Goal: Task Accomplishment & Management: Manage account settings

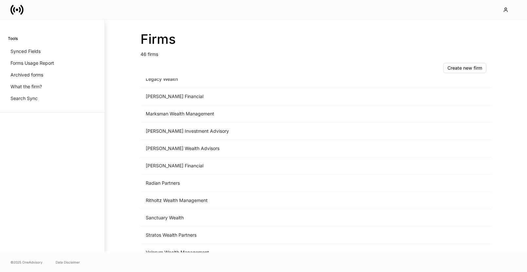
scroll to position [647, 0]
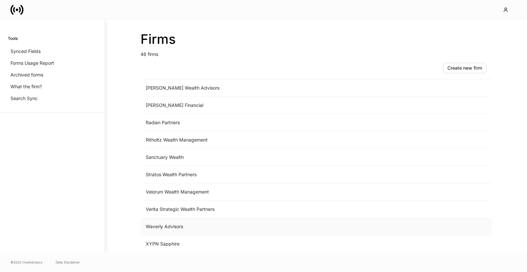
click at [186, 225] on td "Waverly Advisors" at bounding box center [261, 226] width 242 height 17
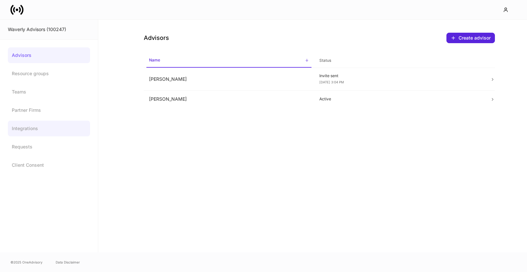
click at [42, 134] on link "Integrations" at bounding box center [49, 129] width 82 height 16
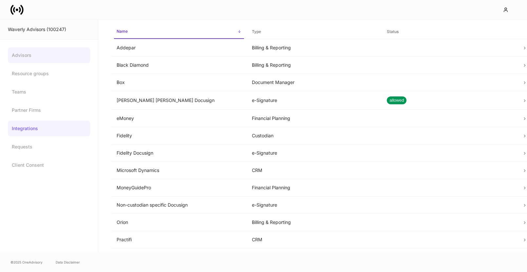
click at [49, 58] on link "Advisors" at bounding box center [49, 55] width 82 height 16
click at [35, 61] on link "Advisors" at bounding box center [49, 55] width 82 height 16
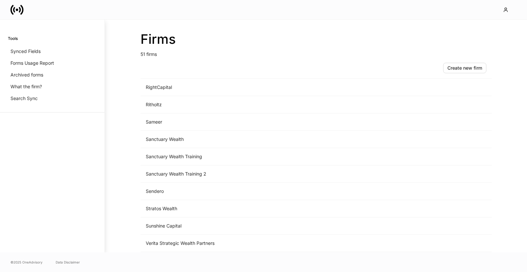
scroll to position [730, 0]
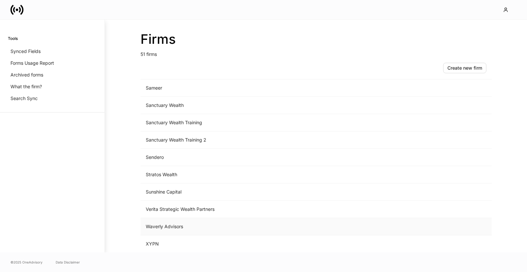
click at [160, 225] on td "Waverly Advisors" at bounding box center [261, 226] width 242 height 17
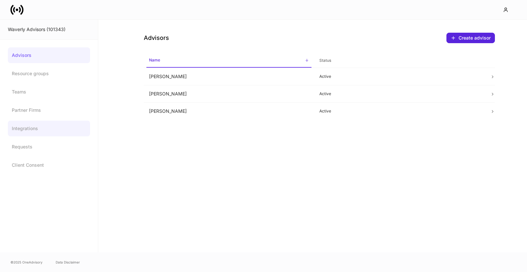
click at [36, 126] on link "Integrations" at bounding box center [49, 129] width 82 height 16
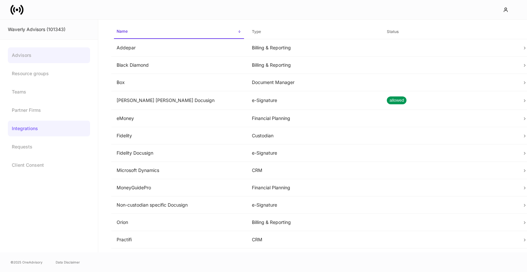
click at [37, 57] on link "Advisors" at bounding box center [49, 55] width 82 height 16
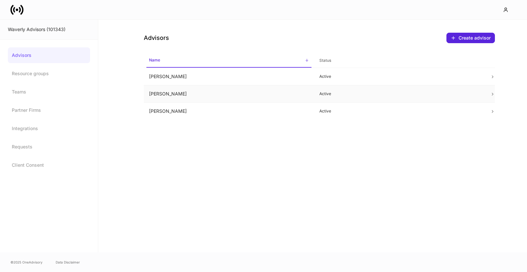
click at [259, 94] on td "Erika Leon" at bounding box center [229, 93] width 171 height 17
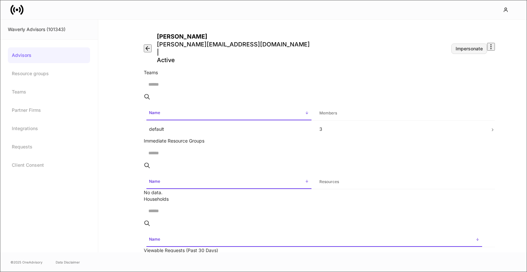
click at [455, 46] on div "Impersonate" at bounding box center [468, 48] width 27 height 5
